Goal: Check status: Check status

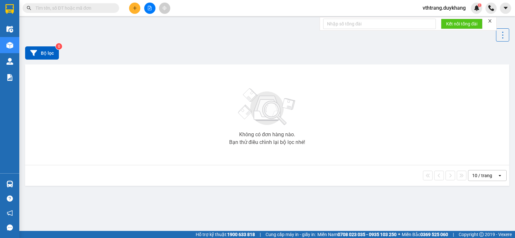
click at [71, 7] on input "text" at bounding box center [73, 8] width 76 height 7
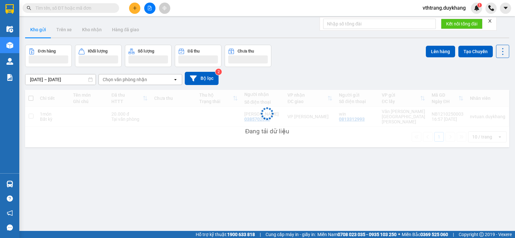
paste input "0988794531"
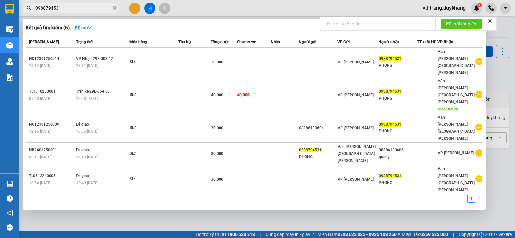
type input "0988794531"
